Goal: Task Accomplishment & Management: Use online tool/utility

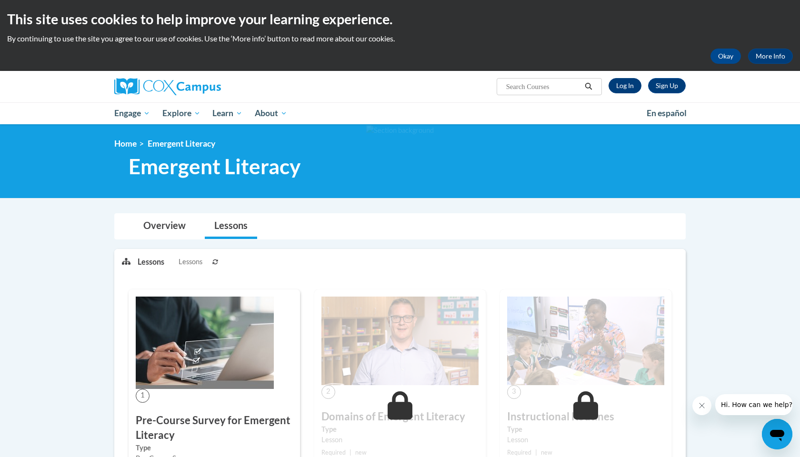
click at [629, 84] on link "Log In" at bounding box center [625, 85] width 33 height 15
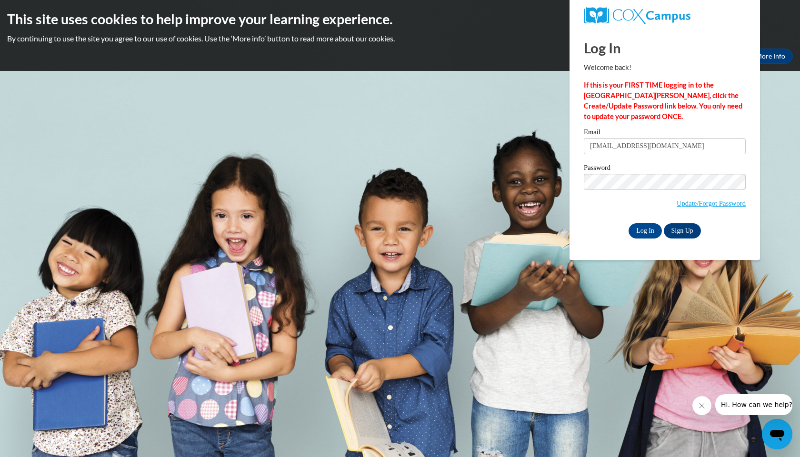
type input "srrobinson@yhc.edu"
click at [644, 229] on input "Log In" at bounding box center [644, 230] width 33 height 15
click at [645, 231] on input "Log In" at bounding box center [644, 230] width 33 height 15
click at [652, 229] on input "Log In" at bounding box center [644, 230] width 33 height 15
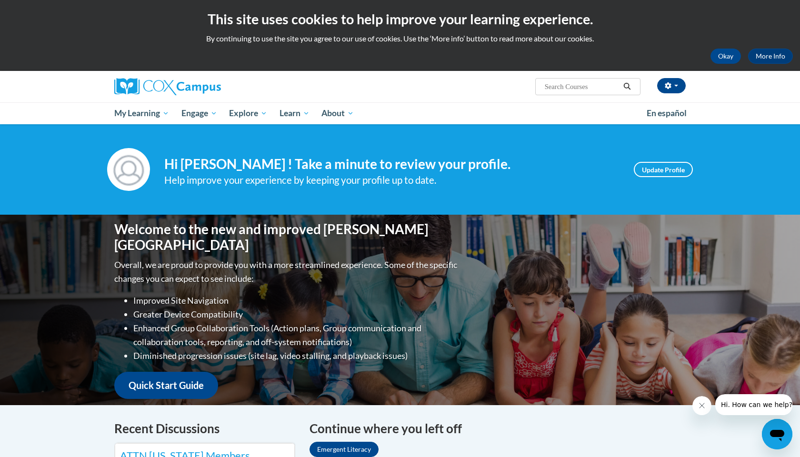
scroll to position [231, 0]
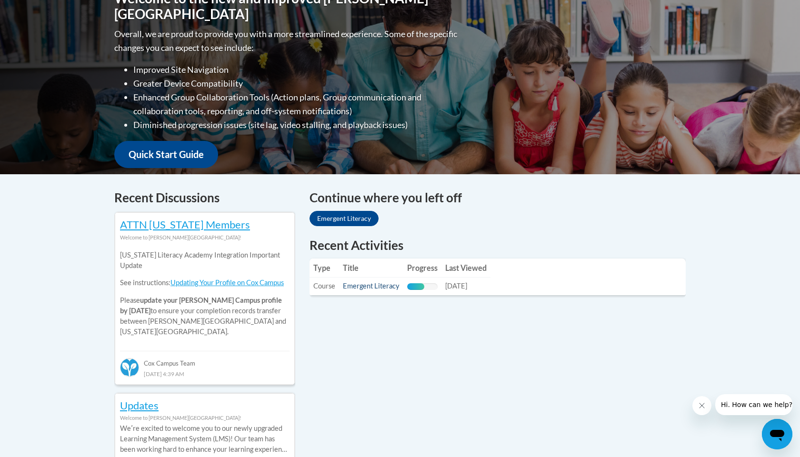
click at [379, 286] on link "Emergent Literacy" at bounding box center [371, 286] width 57 height 8
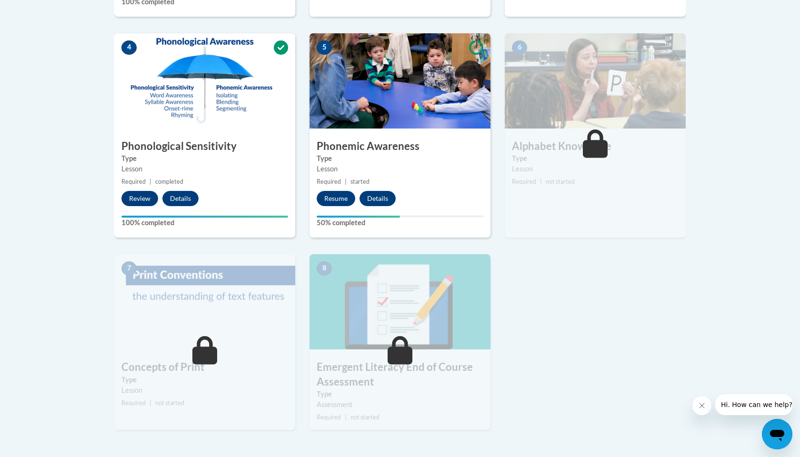
scroll to position [550, 0]
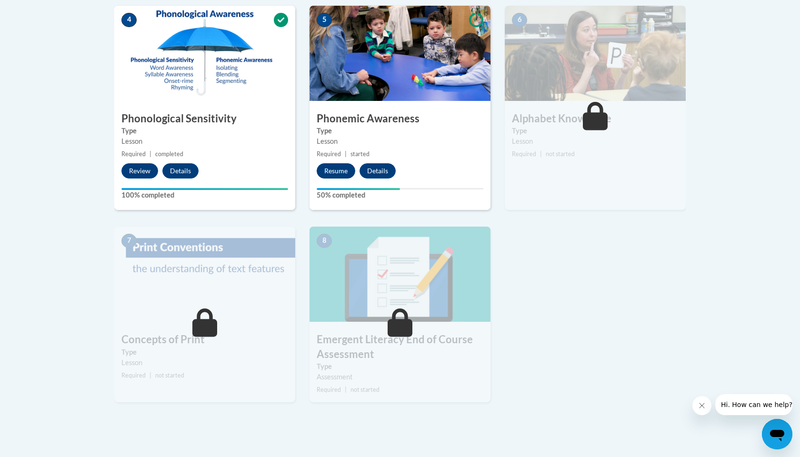
click at [336, 167] on button "Resume" at bounding box center [336, 170] width 39 height 15
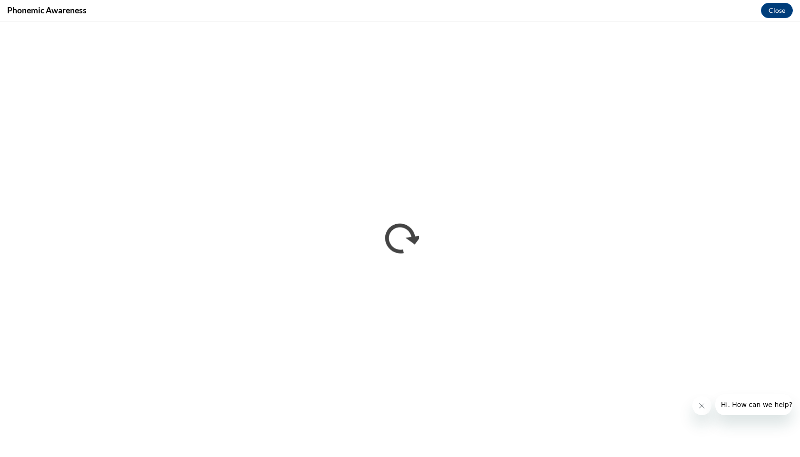
scroll to position [0, 0]
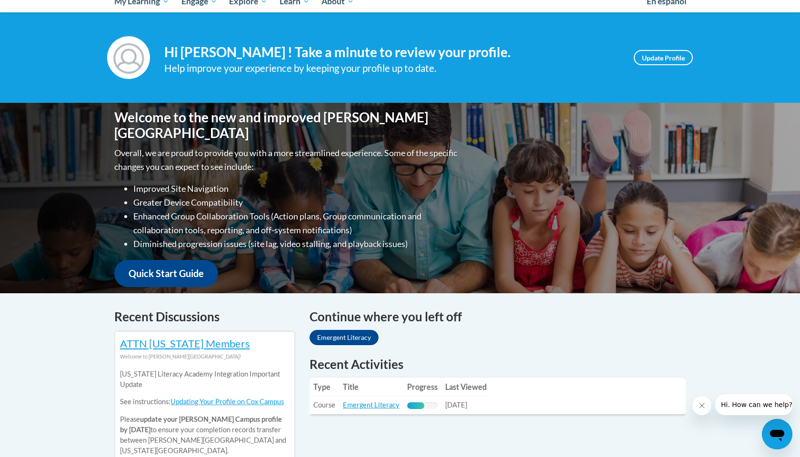
scroll to position [180, 0]
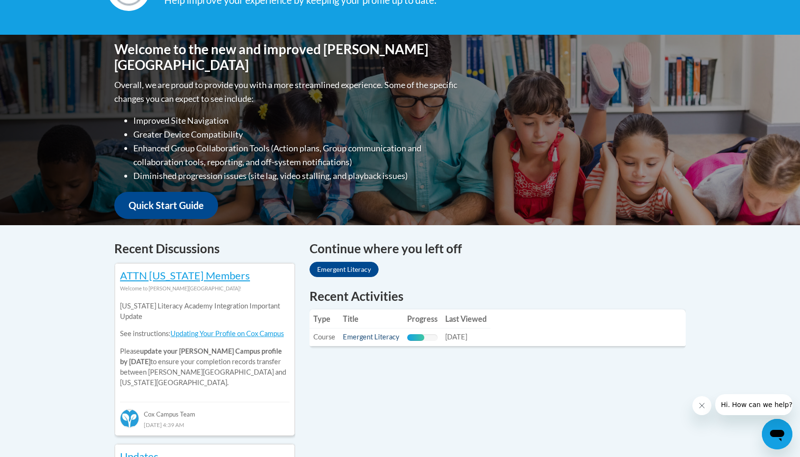
click at [359, 337] on link "Emergent Literacy" at bounding box center [371, 337] width 57 height 8
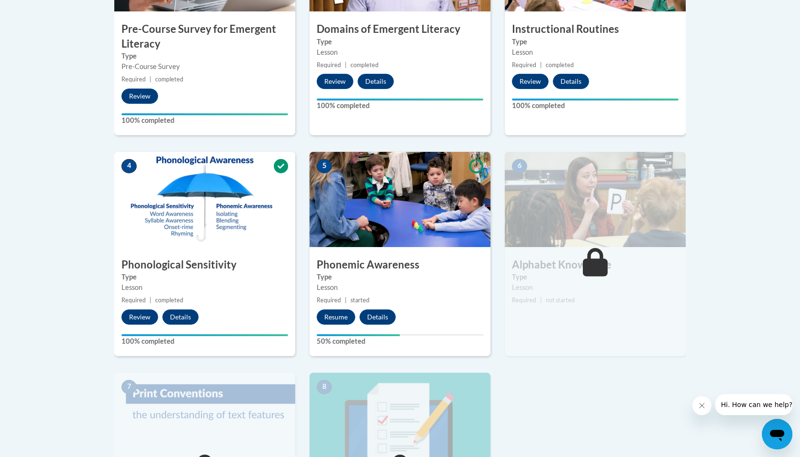
scroll to position [407, 0]
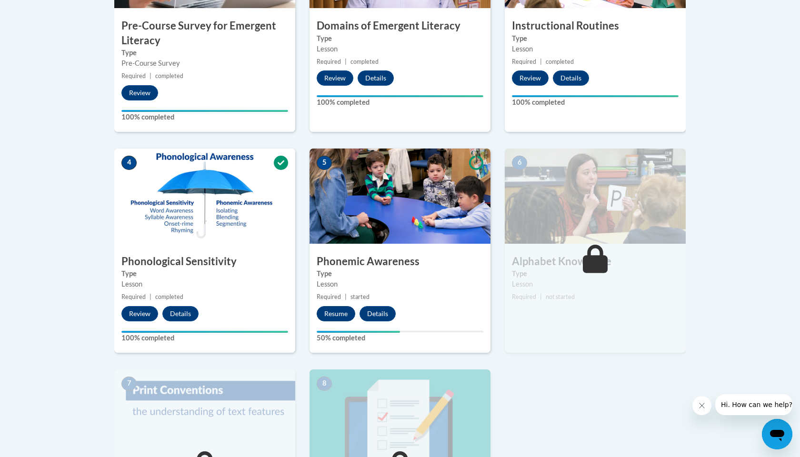
click at [335, 312] on button "Resume" at bounding box center [336, 313] width 39 height 15
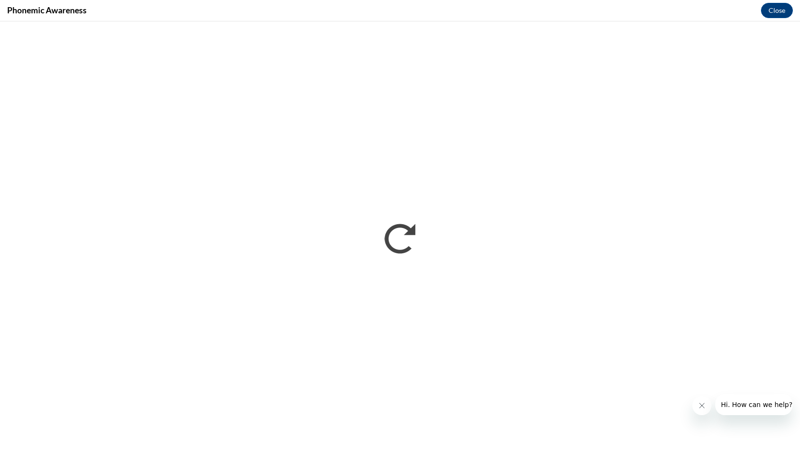
scroll to position [0, 0]
